Goal: Task Accomplishment & Management: Manage account settings

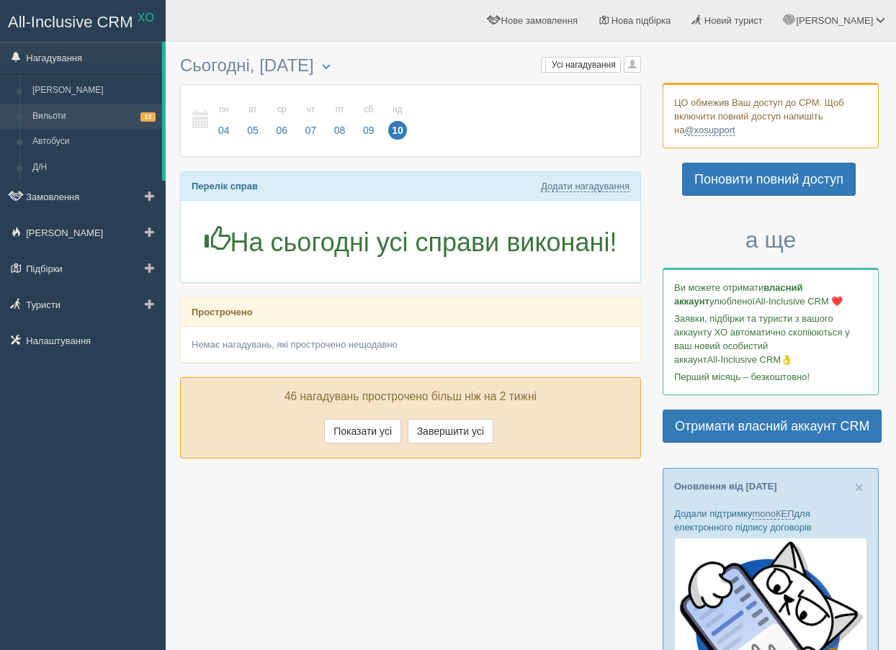
click at [107, 117] on link "Вильоти 13" at bounding box center [94, 117] width 136 height 26
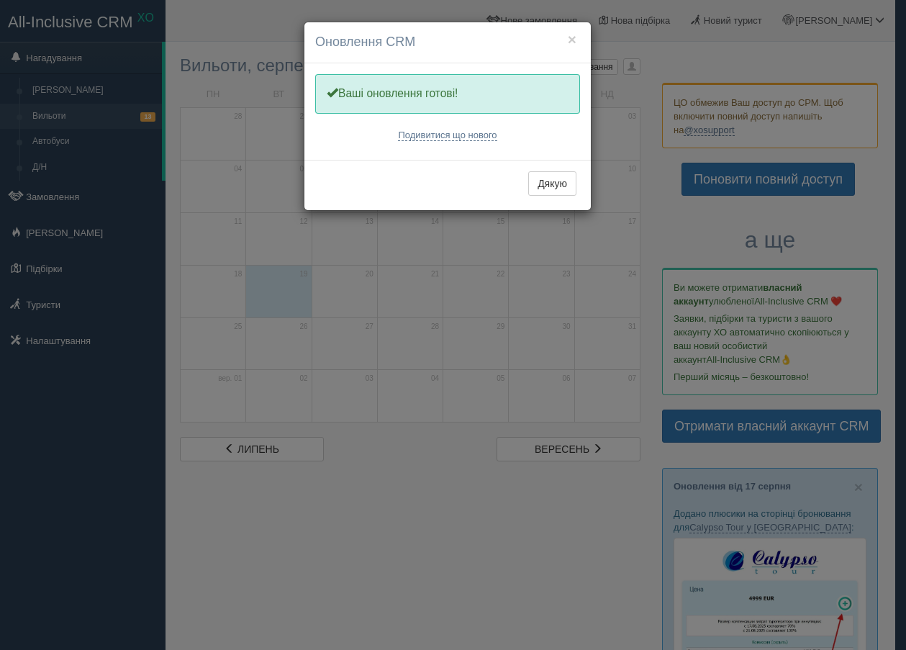
click at [661, 60] on div "× Оновлення CRM Одну хвилинку, оновлюємо Вашу CRM Ваші оновлення готові! Подиви…" at bounding box center [453, 325] width 906 height 650
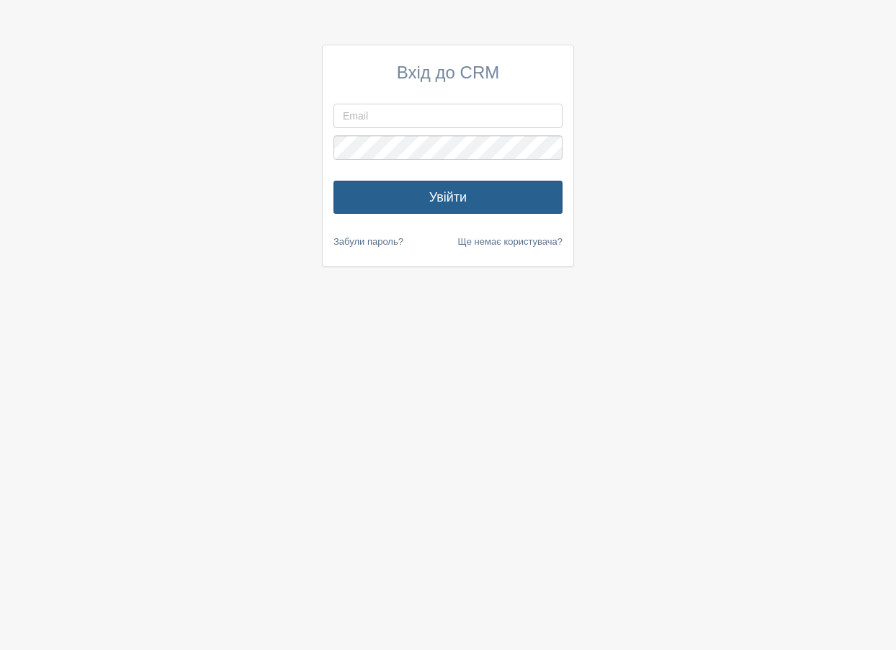
type input "[EMAIL_ADDRESS][DOMAIN_NAME]"
drag, startPoint x: 423, startPoint y: 194, endPoint x: 442, endPoint y: 197, distance: 19.8
click at [423, 194] on button "Увійти" at bounding box center [447, 197] width 229 height 33
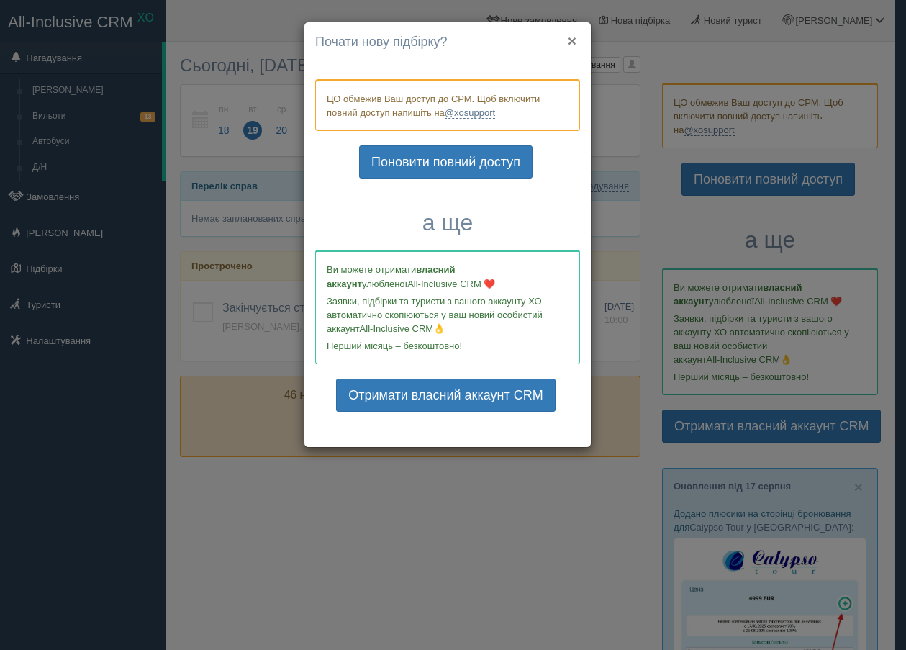
click at [571, 40] on button "×" at bounding box center [572, 40] width 9 height 15
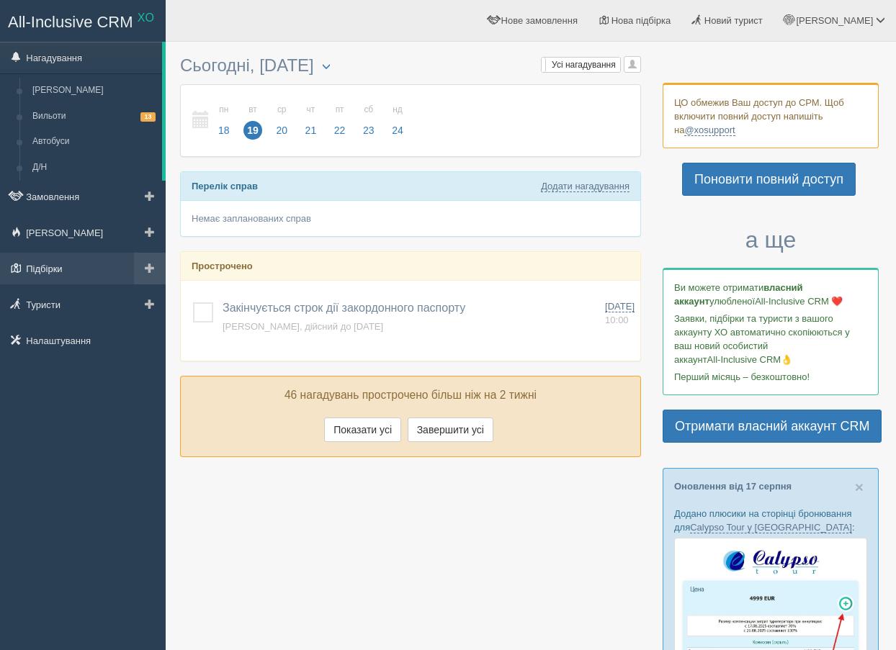
click at [107, 271] on link "Підбірки" at bounding box center [83, 269] width 166 height 32
